Goal: Navigation & Orientation: Find specific page/section

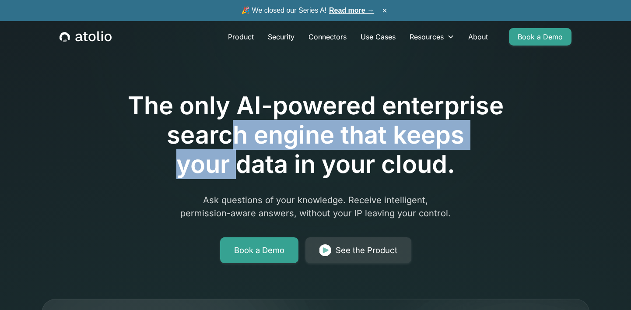
drag, startPoint x: 240, startPoint y: 177, endPoint x: 236, endPoint y: 120, distance: 56.6
click at [236, 120] on h1 "The only AI-powered enterprise search engine that keeps your data in your cloud." at bounding box center [315, 135] width 448 height 88
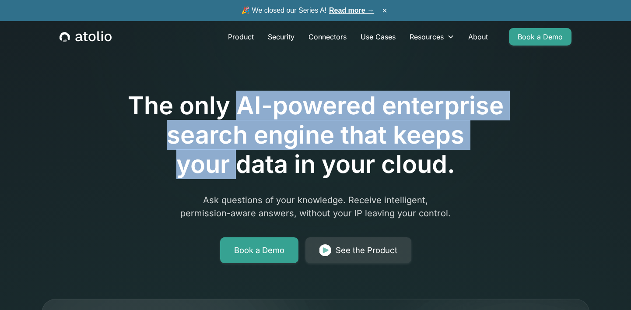
click at [236, 120] on h1 "The only AI-powered enterprise search engine that keeps your data in your cloud." at bounding box center [315, 135] width 448 height 88
drag, startPoint x: 236, startPoint y: 120, endPoint x: 241, endPoint y: 171, distance: 50.6
click at [241, 171] on h1 "The only AI-powered enterprise search engine that keeps your data in your cloud." at bounding box center [315, 135] width 448 height 88
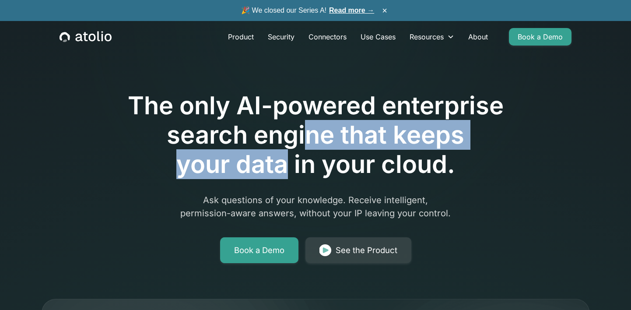
drag, startPoint x: 291, startPoint y: 169, endPoint x: 303, endPoint y: 131, distance: 39.6
click at [303, 131] on h1 "The only AI-powered enterprise search engine that keeps your data in your cloud." at bounding box center [315, 135] width 448 height 88
drag, startPoint x: 314, startPoint y: 120, endPoint x: 292, endPoint y: 151, distance: 38.3
click at [292, 151] on h1 "The only AI-powered enterprise search engine that keeps your data in your cloud." at bounding box center [315, 135] width 448 height 88
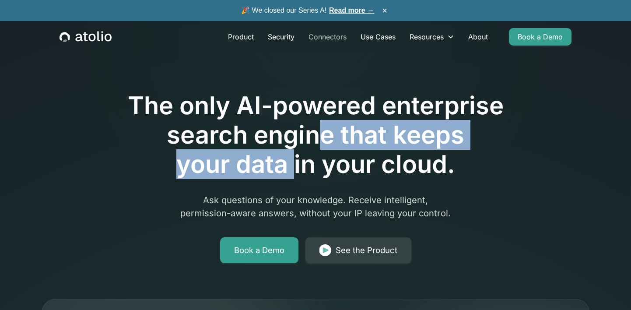
click at [334, 35] on link "Connectors" at bounding box center [328, 37] width 52 height 18
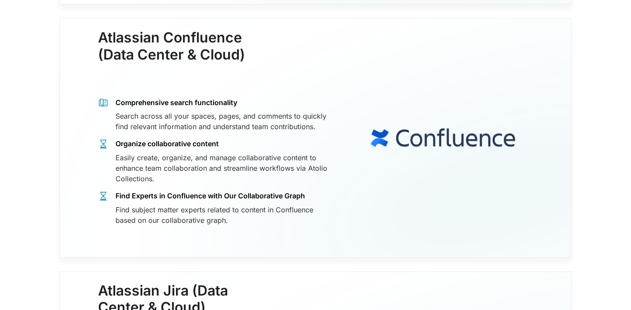
scroll to position [4007, 0]
